Goal: Navigation & Orientation: Find specific page/section

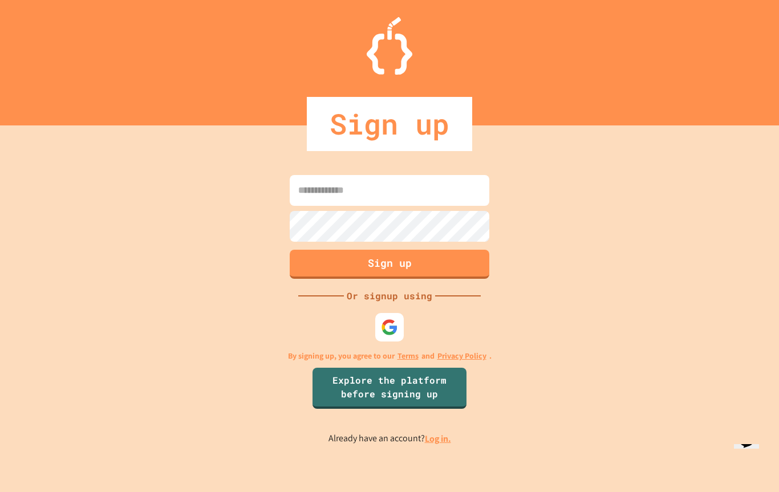
click at [396, 326] on img at bounding box center [389, 327] width 17 height 17
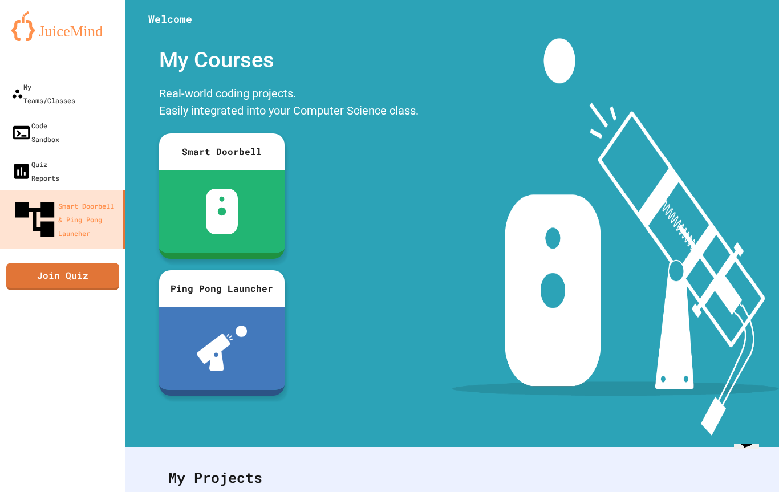
click at [55, 85] on div "My Teams/Classes" at bounding box center [43, 93] width 64 height 27
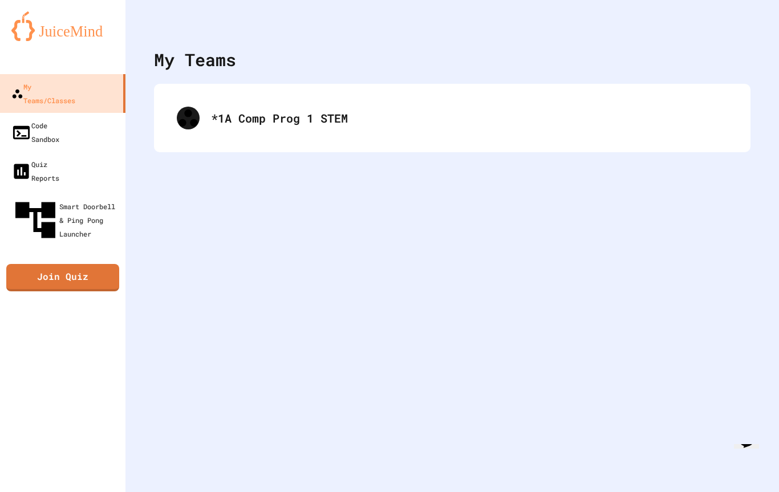
click at [201, 106] on div "*1A Comp Prog 1 STEM" at bounding box center [452, 118] width 574 height 46
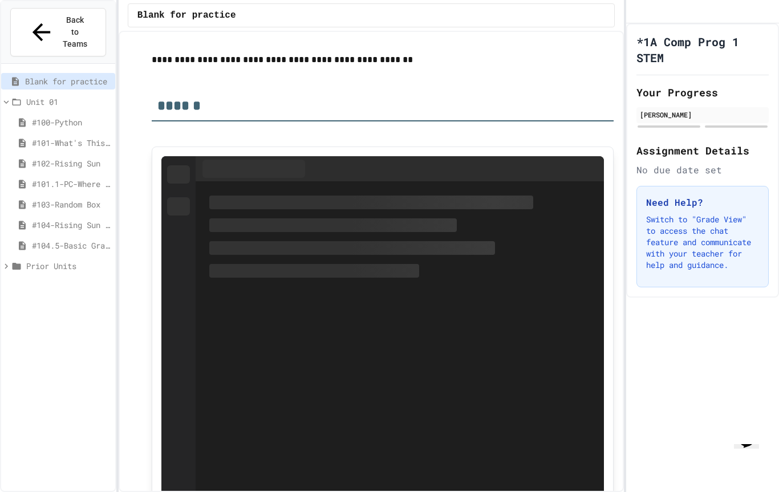
click at [42, 198] on span "#103-Random Box" at bounding box center [71, 204] width 79 height 12
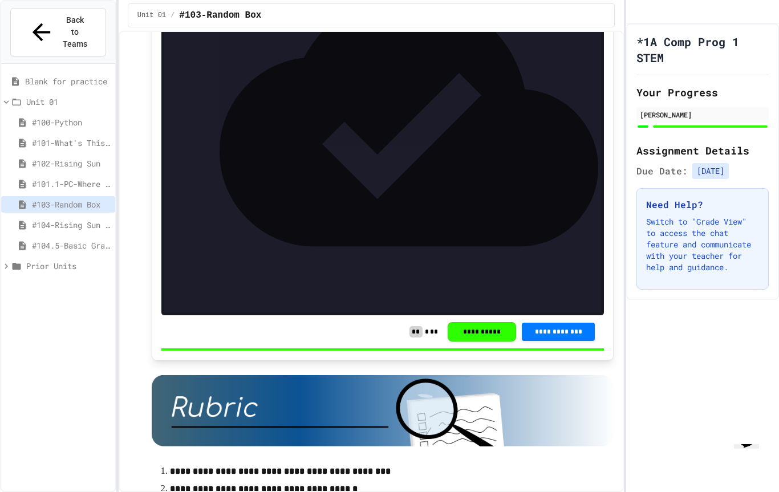
scroll to position [4976, 0]
